Goal: Information Seeking & Learning: Stay updated

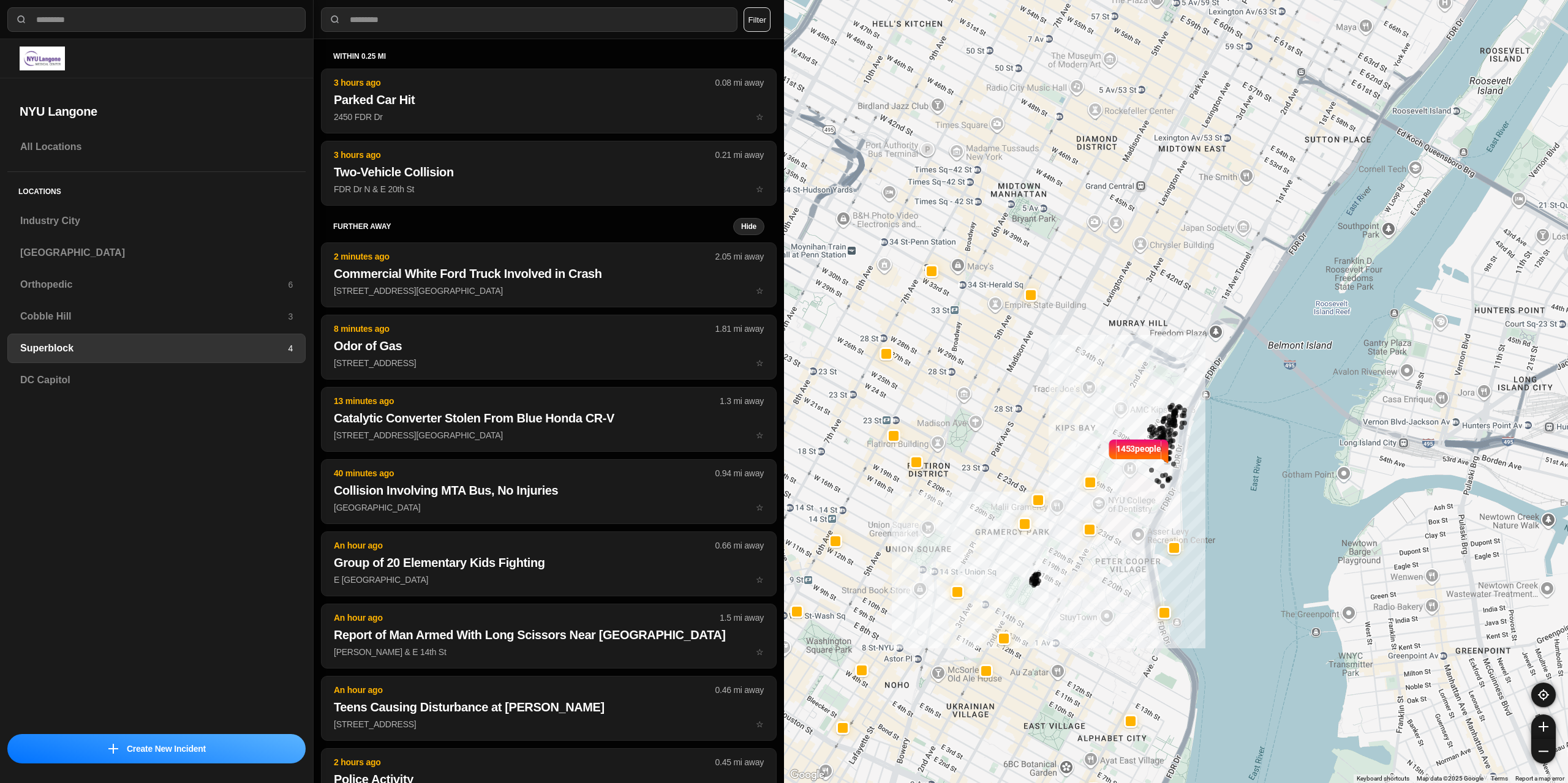
select select "*"
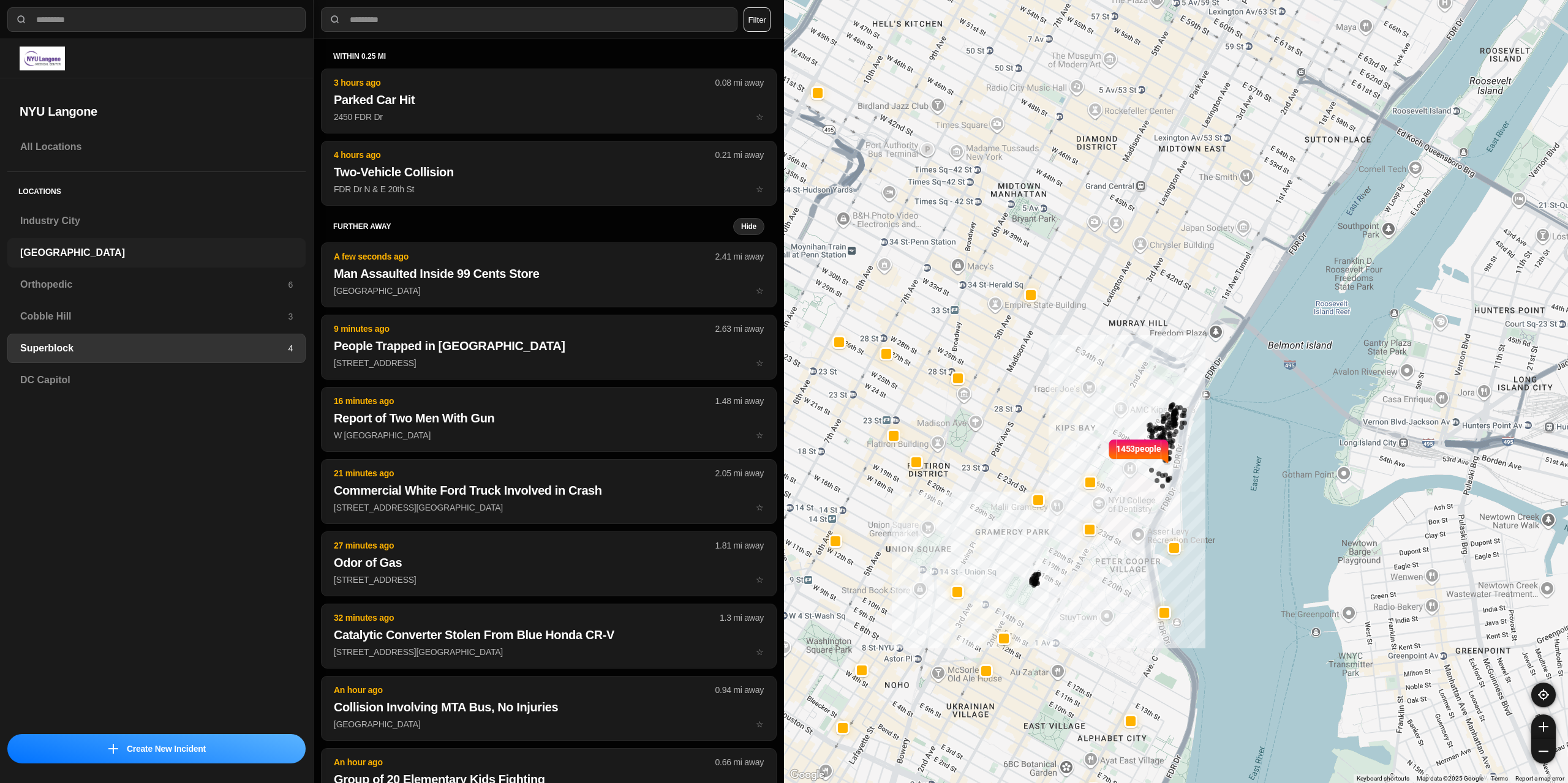
click at [38, 258] on h3 "[GEOGRAPHIC_DATA]" at bounding box center [156, 253] width 272 height 14
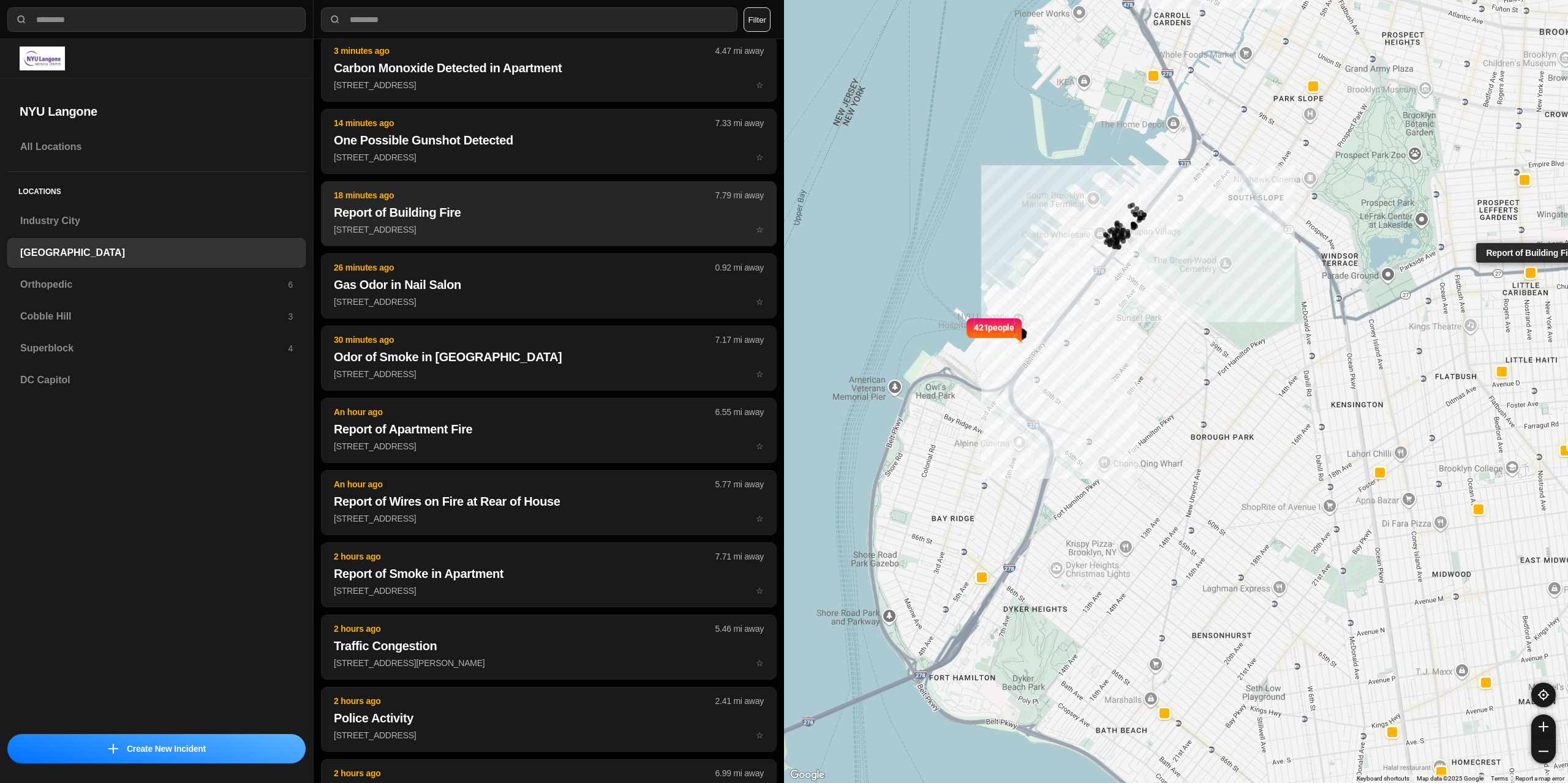
scroll to position [61, 0]
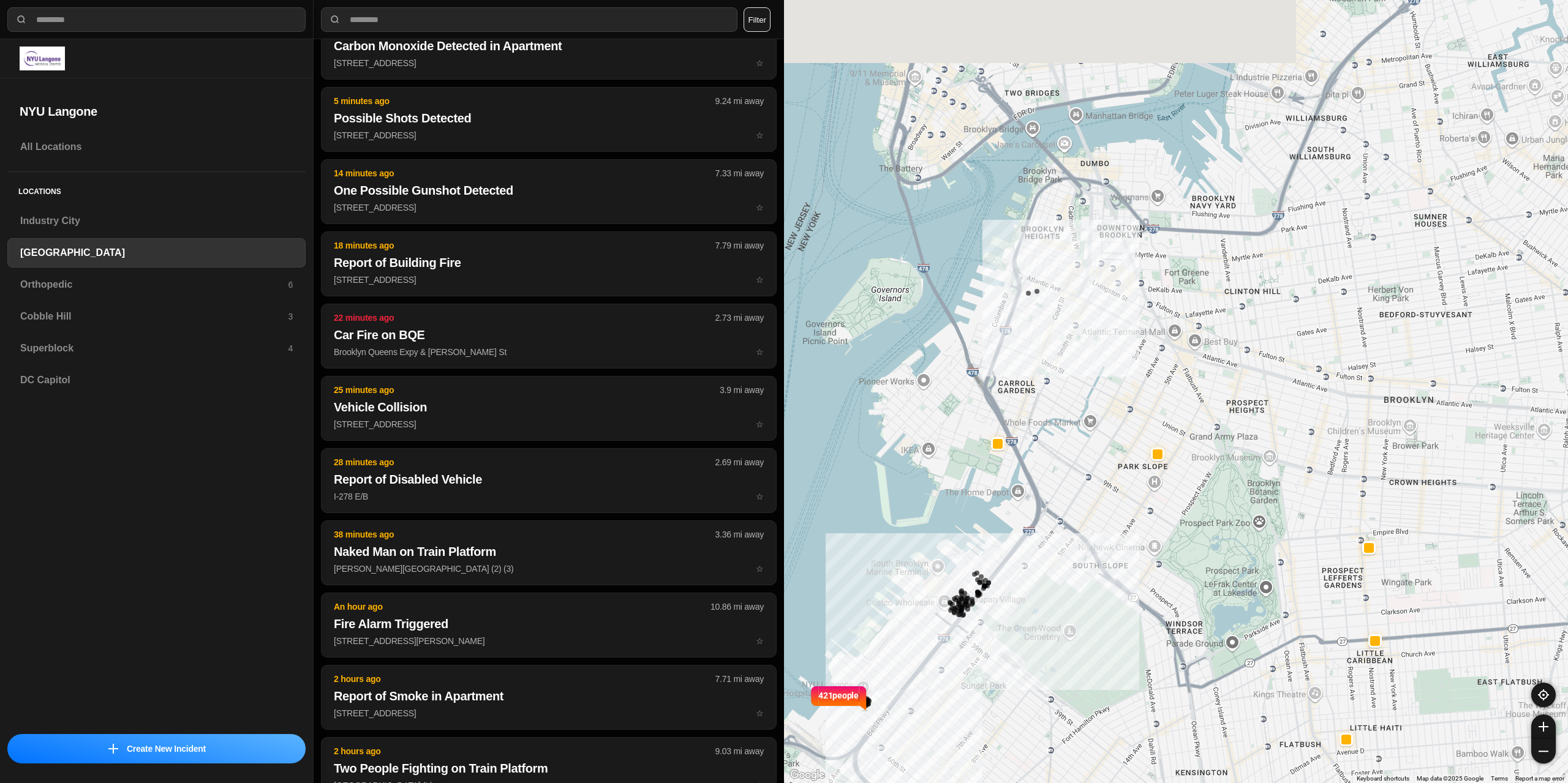
drag, startPoint x: 1069, startPoint y: 282, endPoint x: 956, endPoint y: 483, distance: 230.6
click at [913, 641] on div "421 people" at bounding box center [1176, 391] width 784 height 783
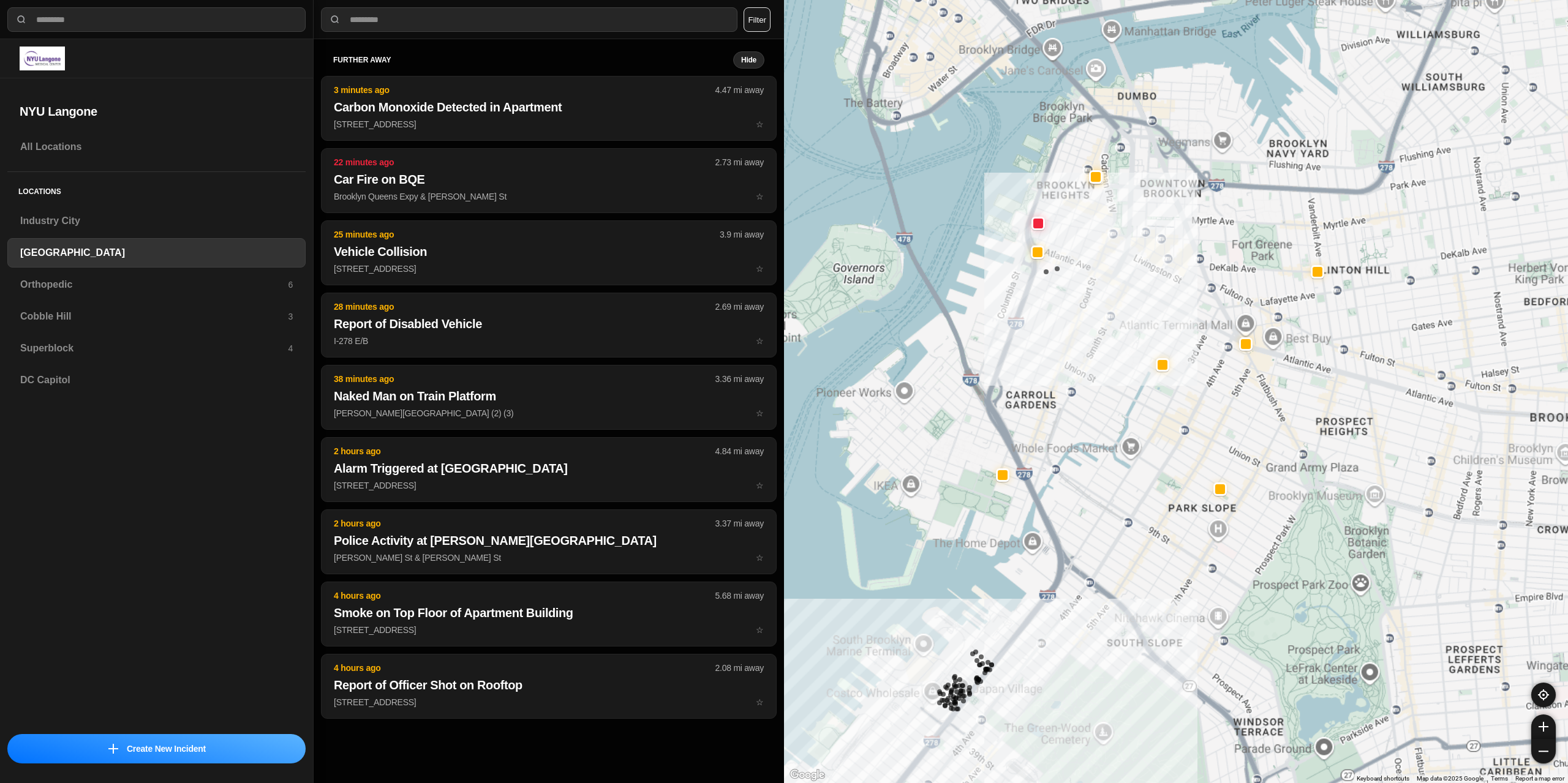
scroll to position [0, 0]
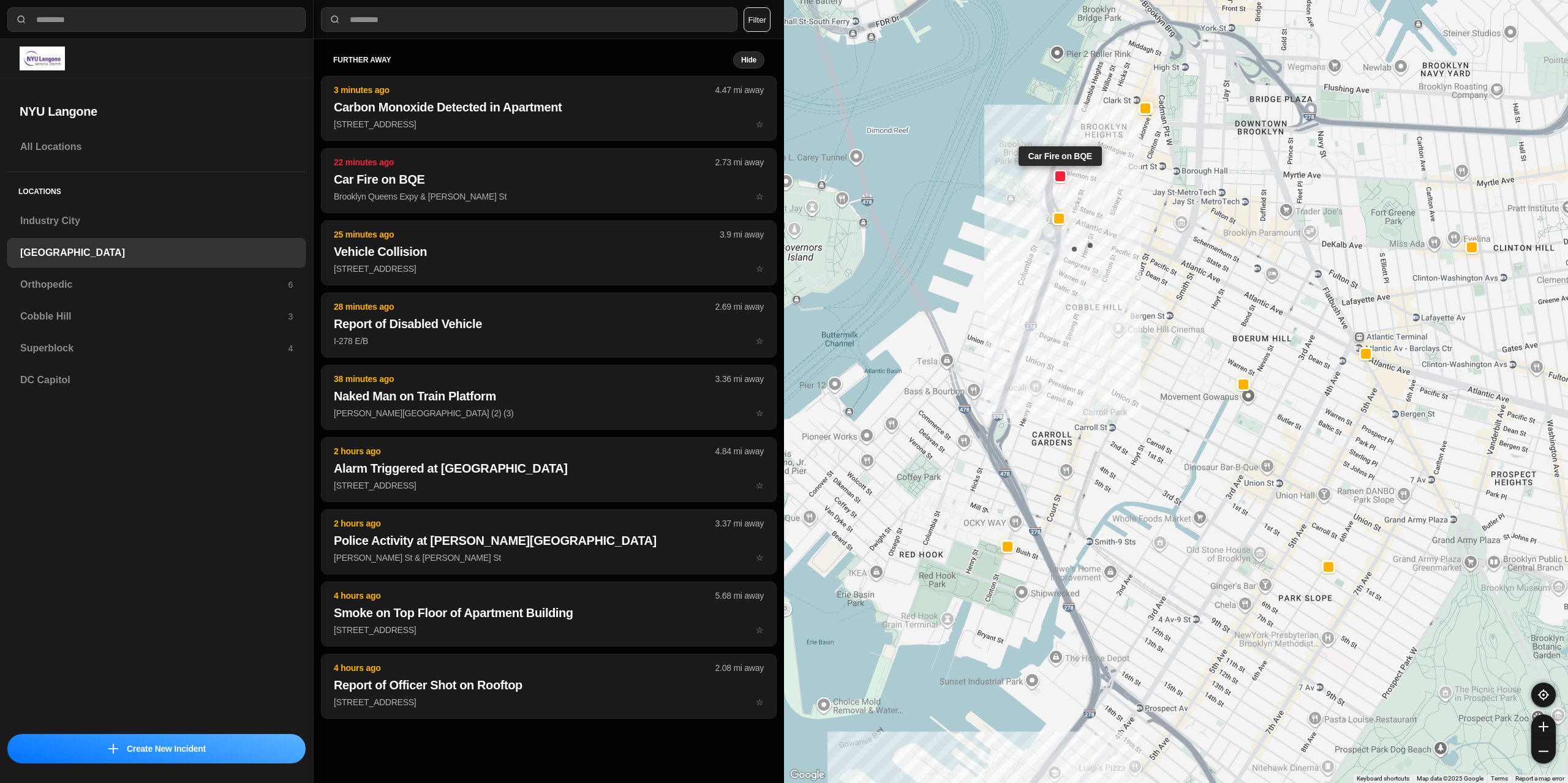
click at [1060, 179] on div at bounding box center [1060, 176] width 10 height 10
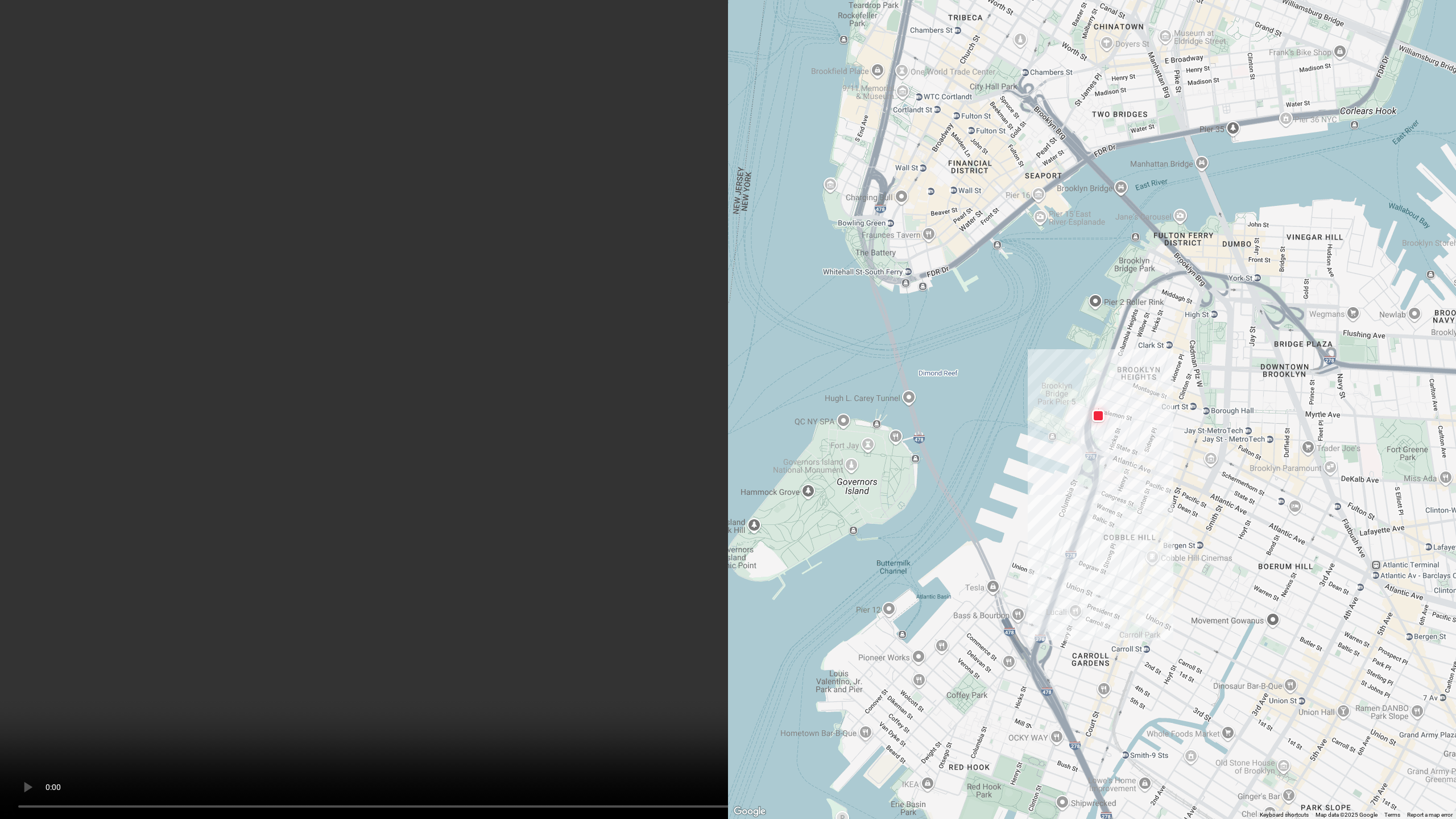
click at [590, 219] on video at bounding box center [728, 410] width 1456 height 819
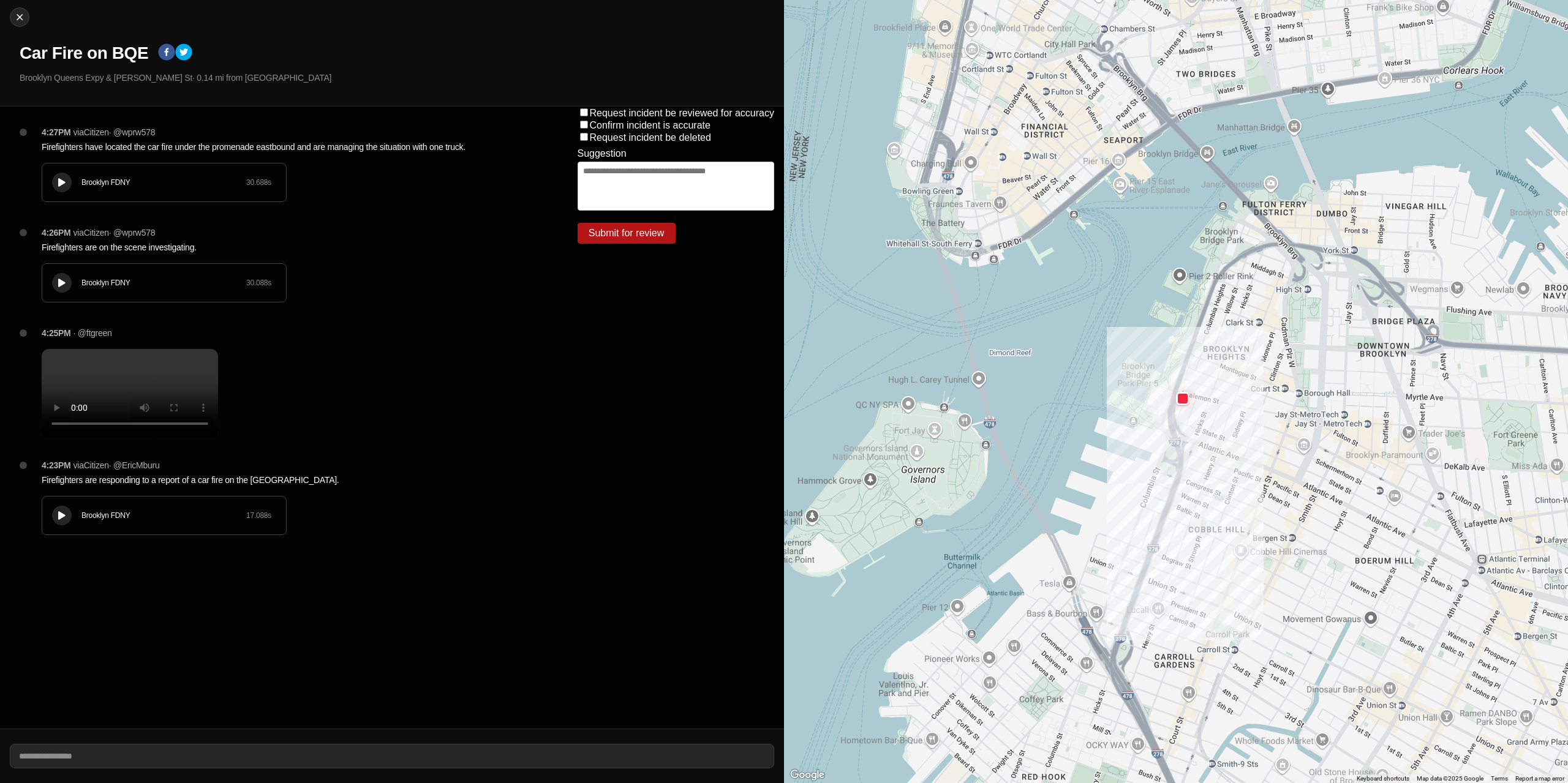
drag, startPoint x: 1206, startPoint y: 360, endPoint x: 1129, endPoint y: 439, distance: 110.3
click at [1129, 439] on div at bounding box center [1176, 391] width 784 height 783
click at [10, 19] on button "Close" at bounding box center [19, 17] width 19 height 19
select select "*"
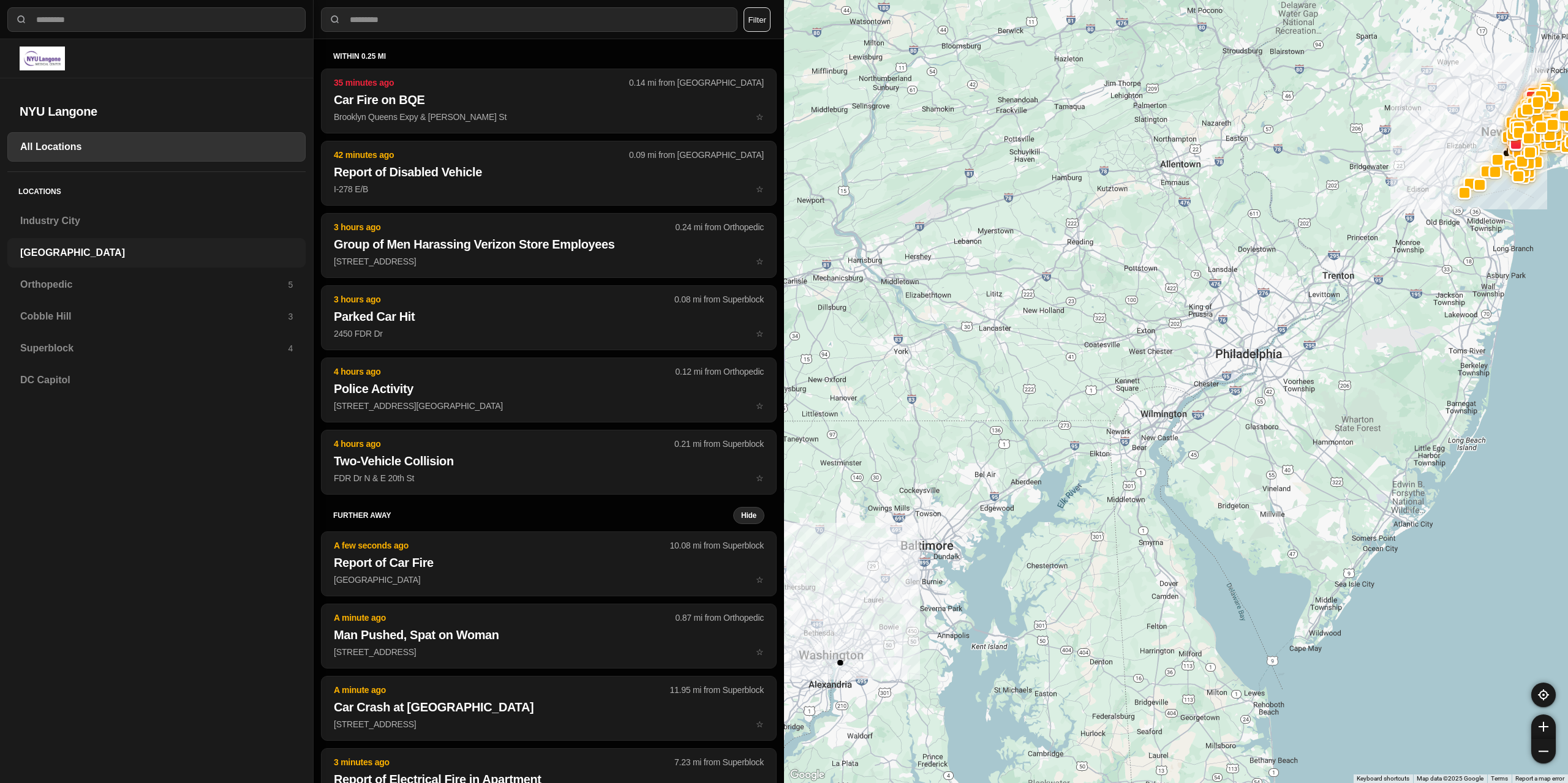
click at [84, 255] on h3 "[GEOGRAPHIC_DATA]" at bounding box center [156, 253] width 272 height 14
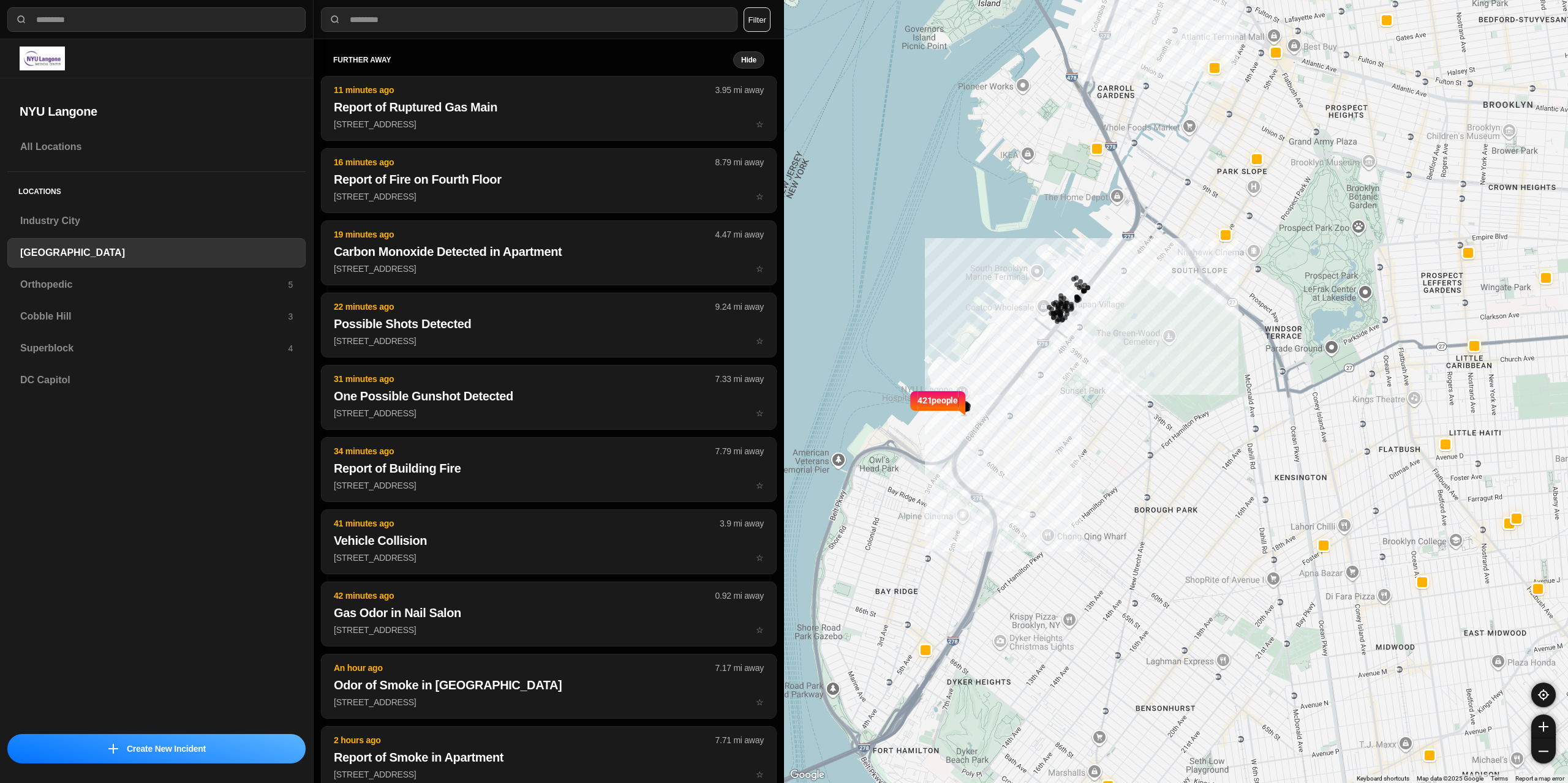
drag, startPoint x: 962, startPoint y: 397, endPoint x: 900, endPoint y: 476, distance: 100.4
click at [900, 476] on div "421 people" at bounding box center [1176, 391] width 784 height 783
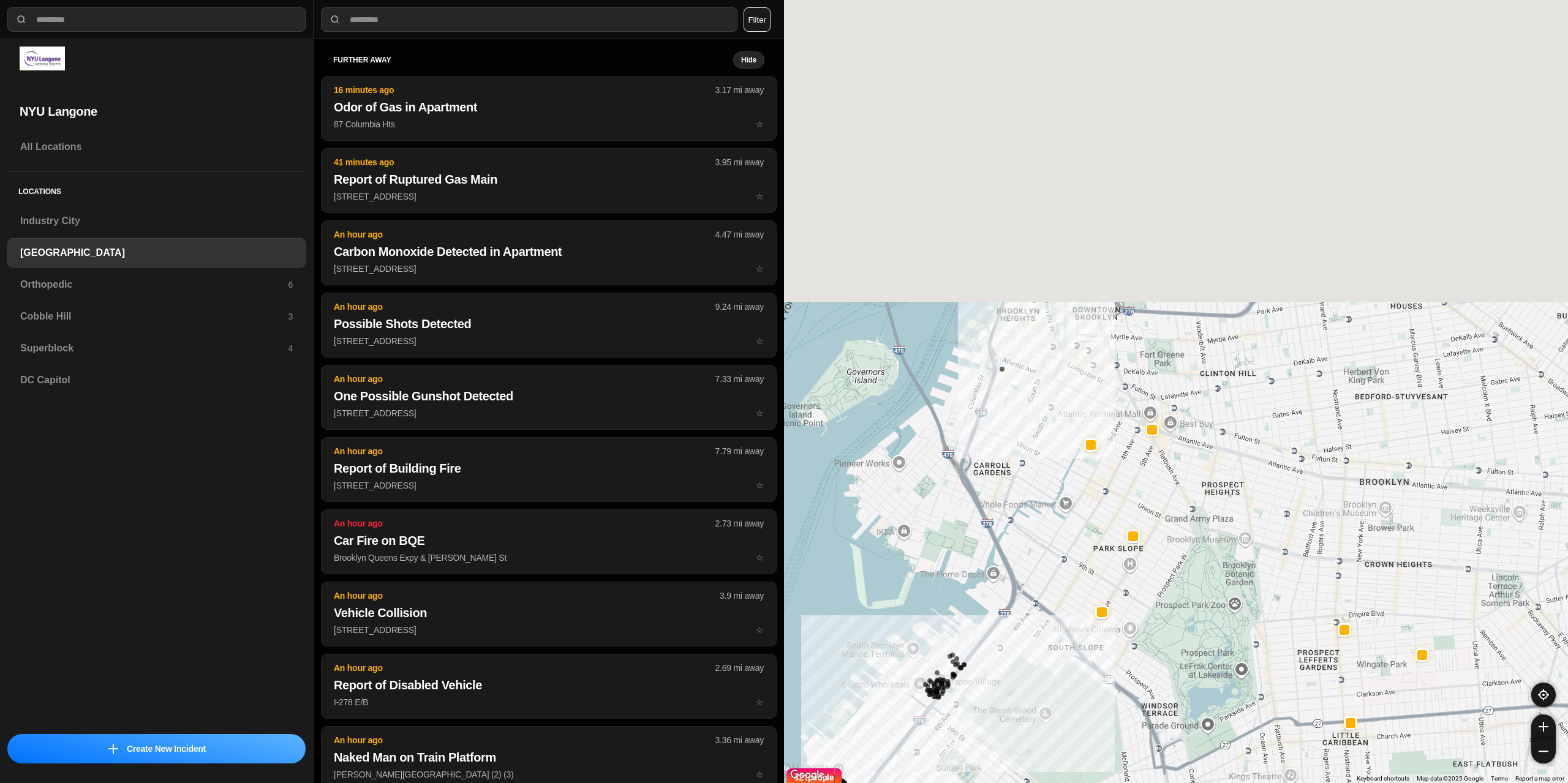
drag, startPoint x: 1103, startPoint y: 286, endPoint x: 977, endPoint y: 677, distance: 410.8
click at [968, 731] on div "421 people" at bounding box center [1176, 391] width 784 height 783
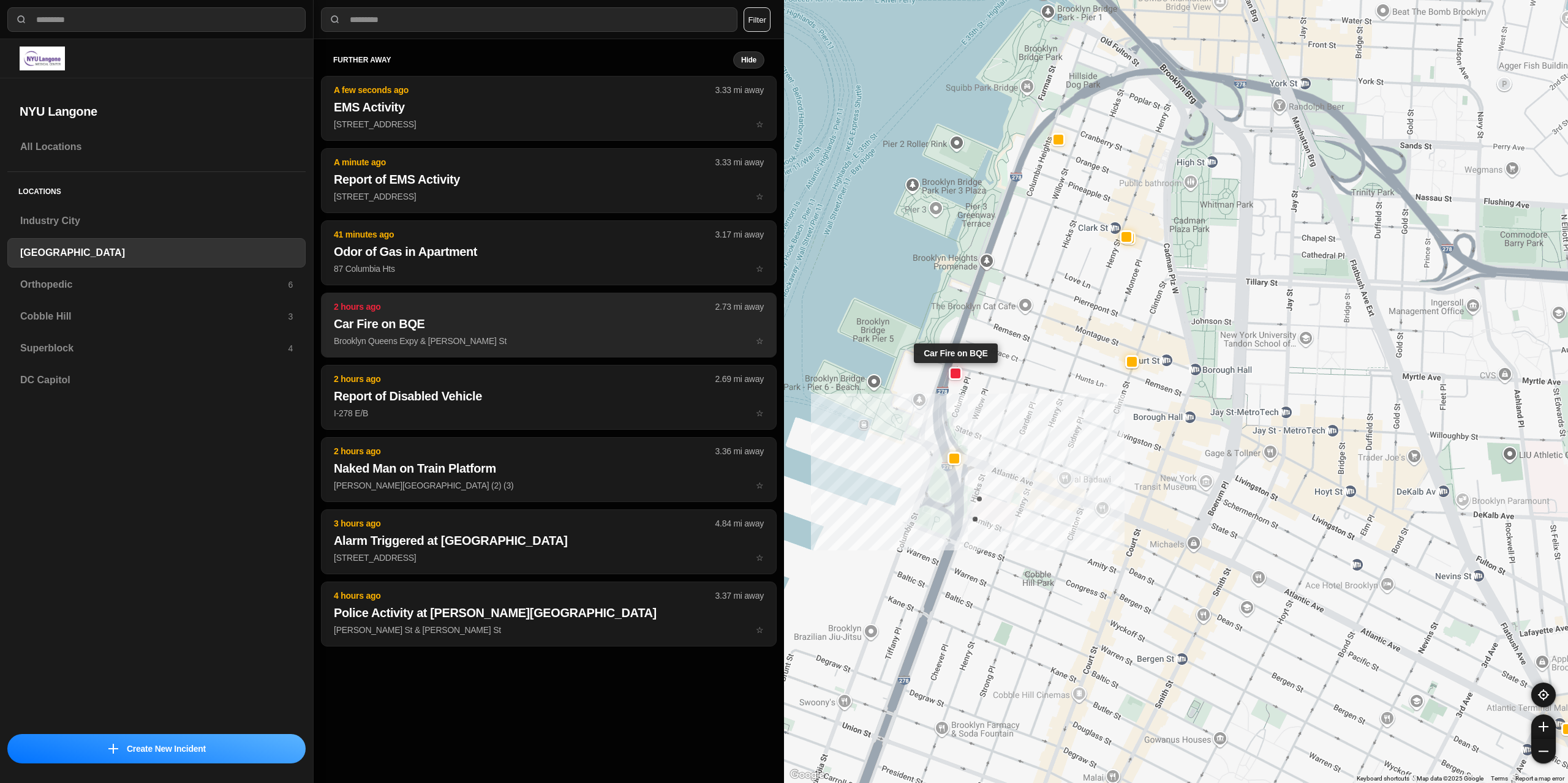
click at [419, 313] on button "2 hours ago 2.73 mi away Car Fire on BQE Brooklyn Queens Expy & [PERSON_NAME] S…" at bounding box center [549, 325] width 455 height 65
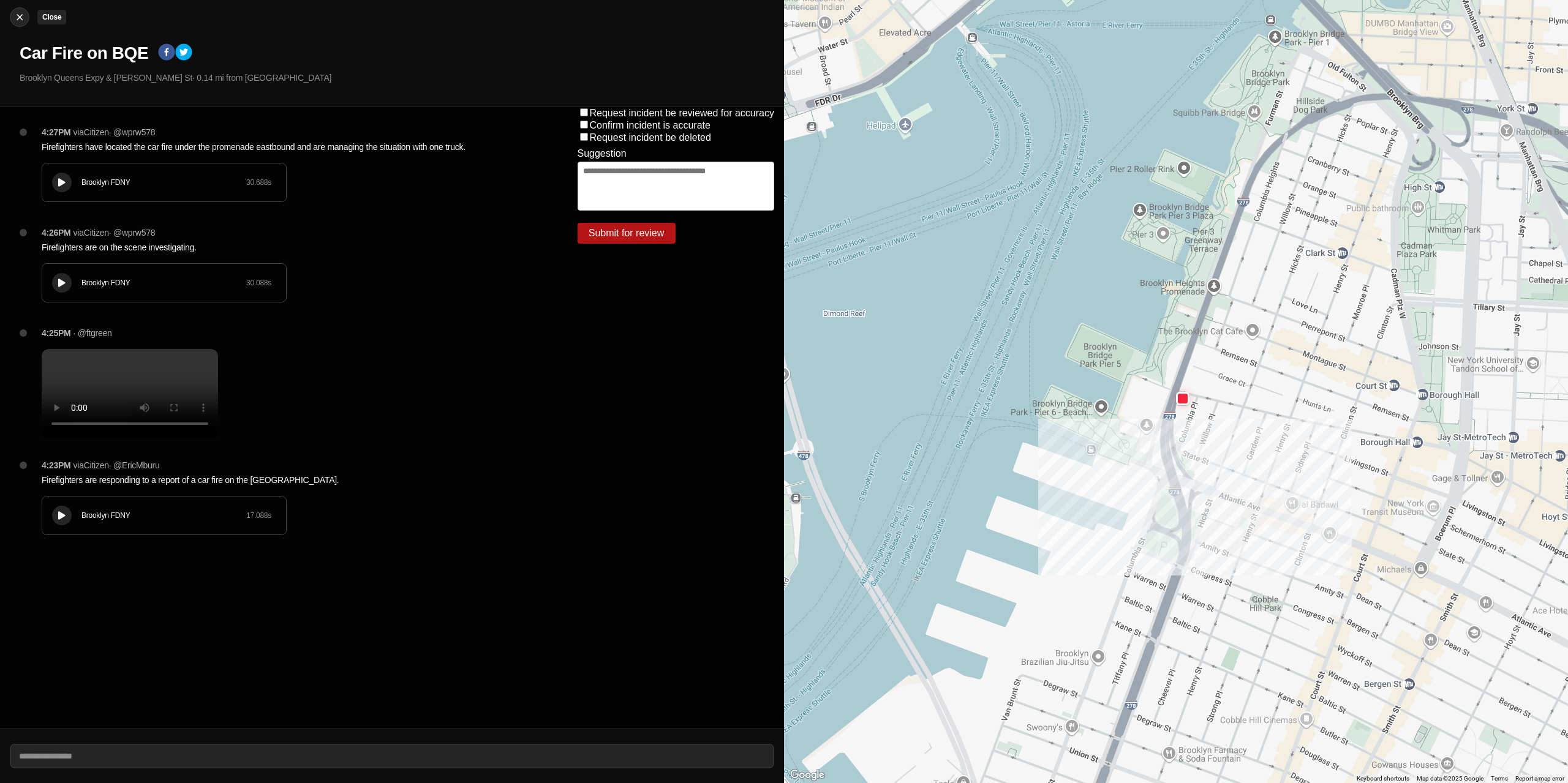
click at [22, 22] on img at bounding box center [19, 17] width 12 height 12
select select "*"
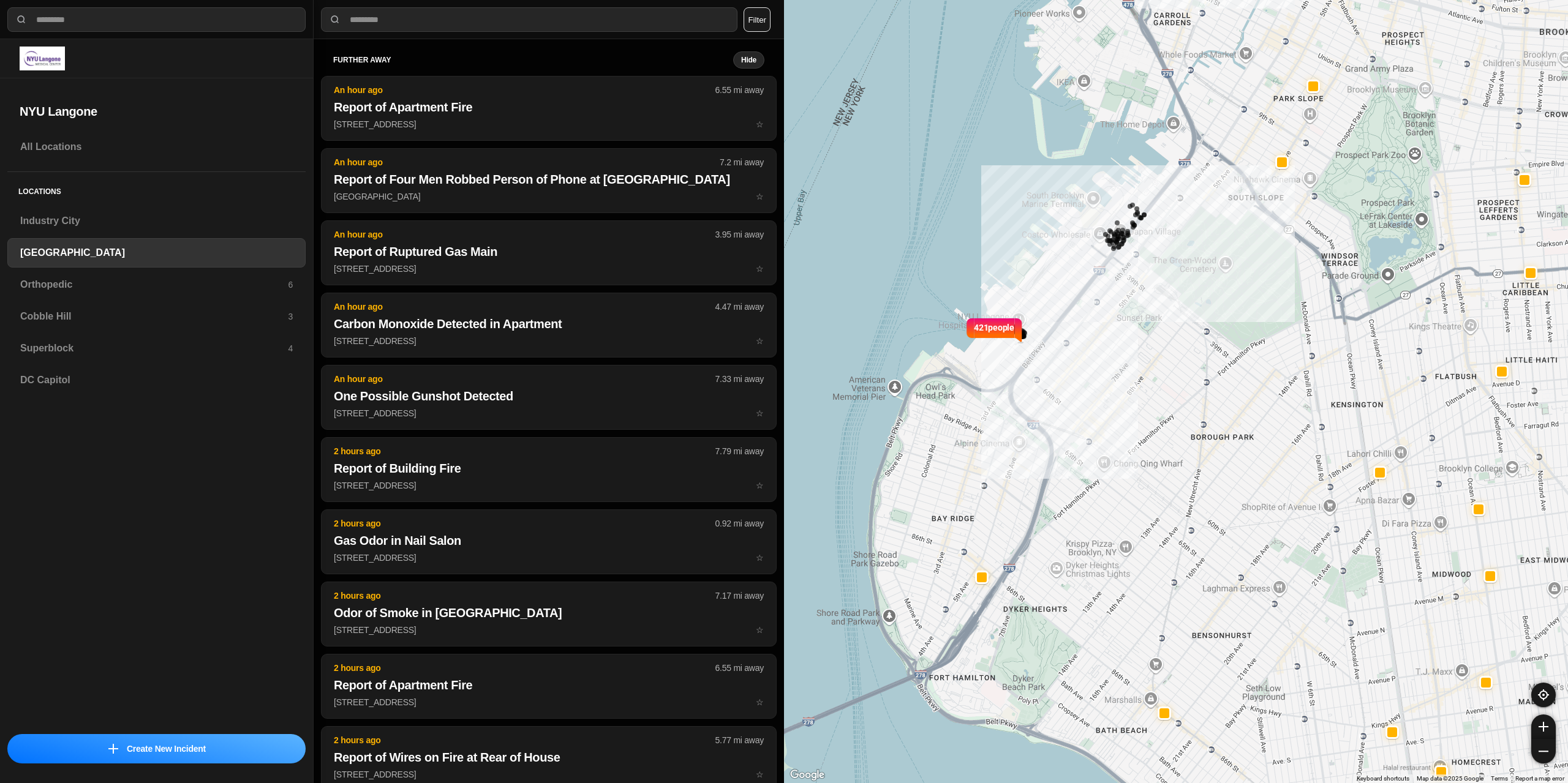
select select "*"
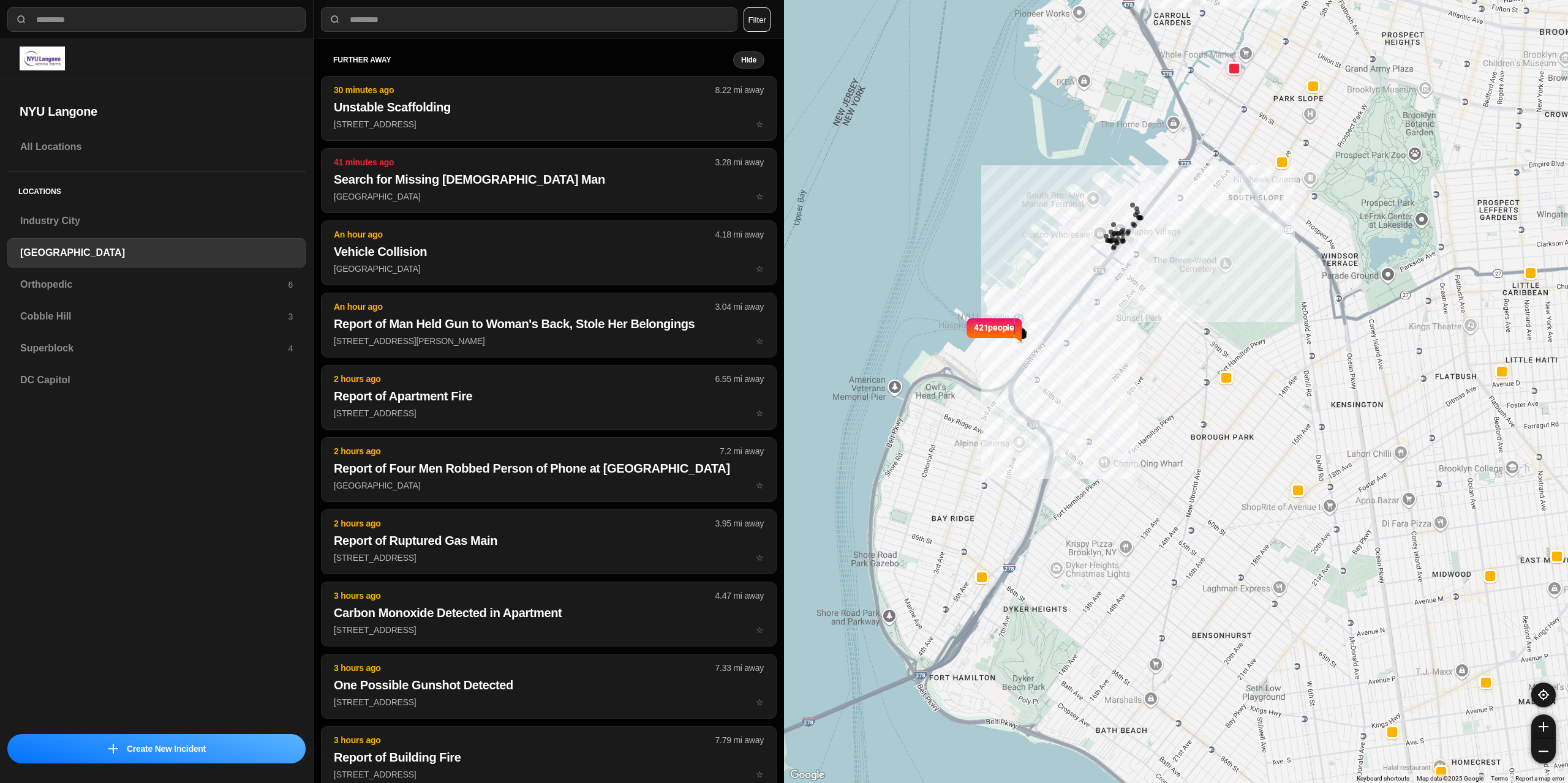
select select "*"
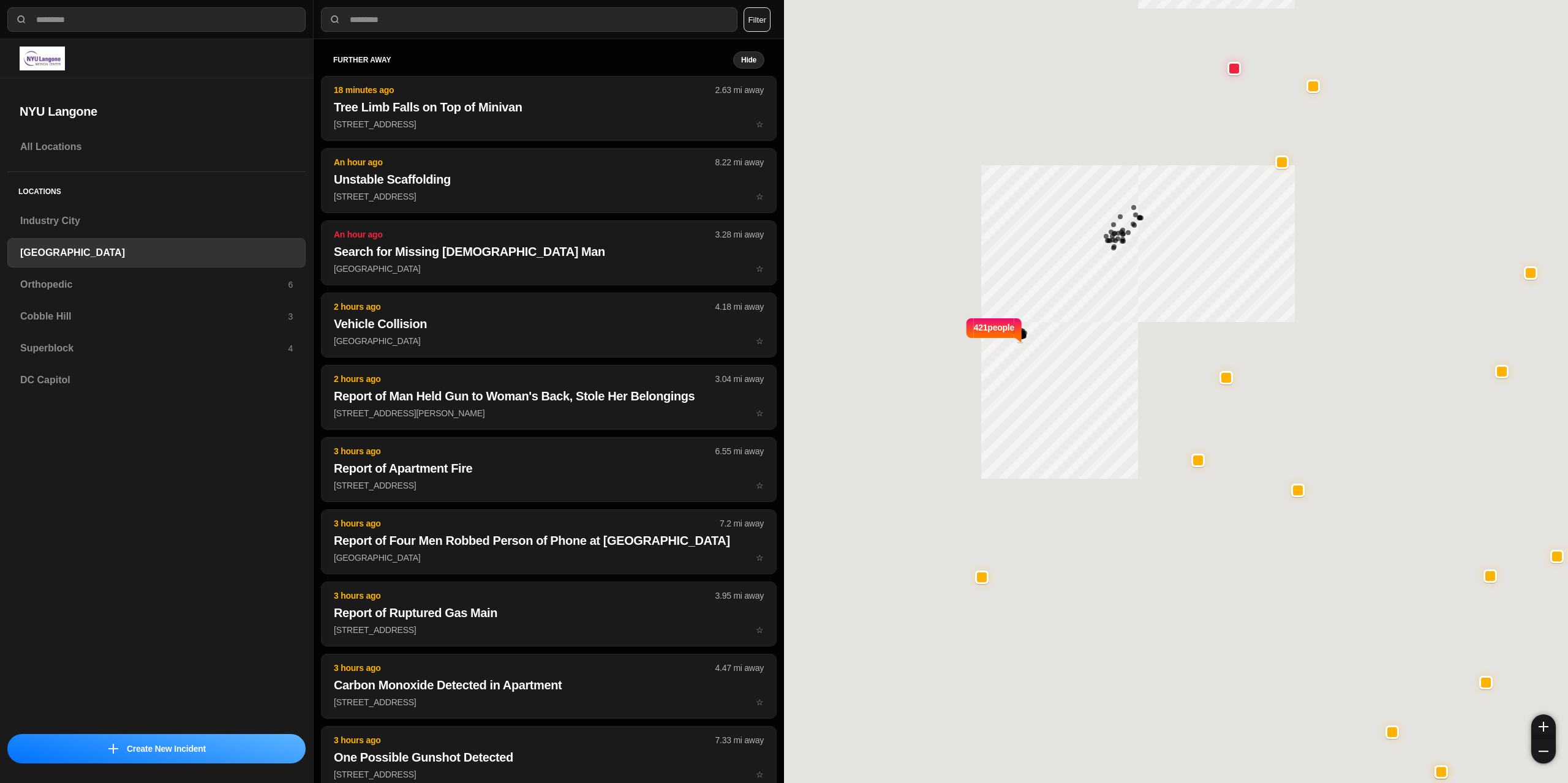
select select "*"
